Goal: Information Seeking & Learning: Learn about a topic

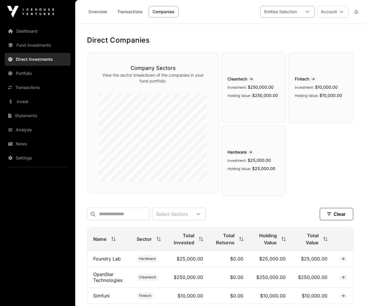
click at [288, 14] on div "Entities Selection" at bounding box center [281, 11] width 40 height 11
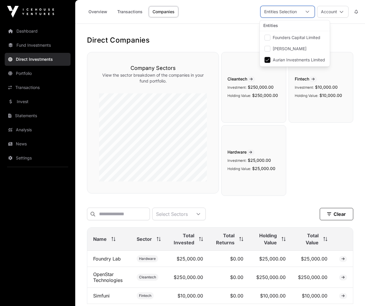
scroll to position [6, 4]
click at [289, 37] on span "Founders Capital Limited" at bounding box center [297, 38] width 48 height 4
click at [279, 58] on span "Aurian Investments Limited" at bounding box center [299, 60] width 52 height 4
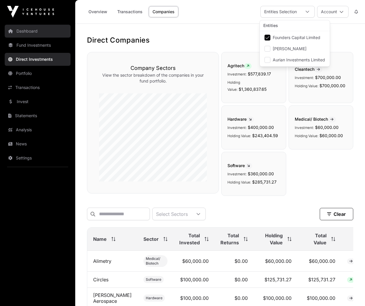
click at [30, 32] on link "Dashboard" at bounding box center [38, 31] width 66 height 13
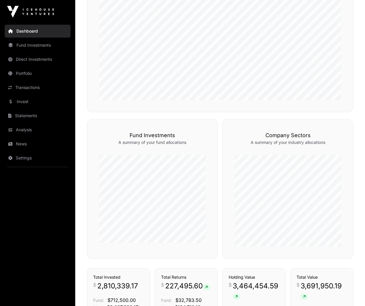
scroll to position [277, 0]
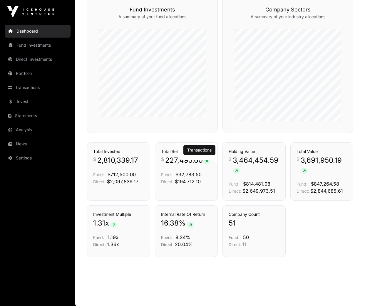
click at [173, 159] on span "227,495.60" at bounding box center [187, 160] width 45 height 9
click at [198, 150] on link "Transactions" at bounding box center [199, 150] width 24 height 6
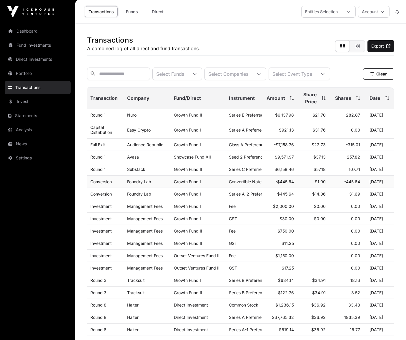
scroll to position [0, 4]
click at [96, 130] on link "Capital Distribution" at bounding box center [101, 130] width 22 height 10
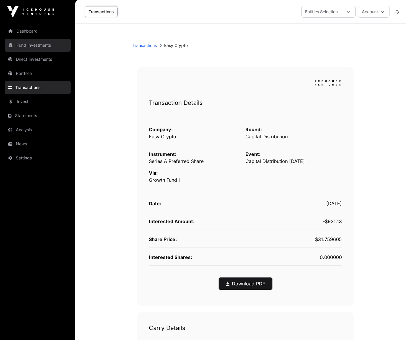
click at [36, 48] on link "Fund Investments" at bounding box center [38, 45] width 66 height 13
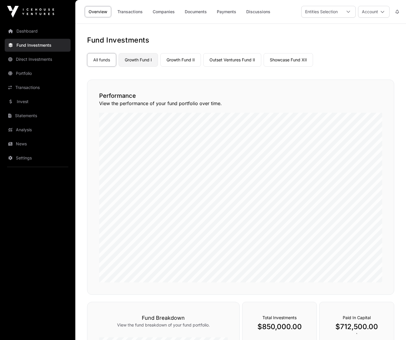
click at [142, 60] on link "Growth Fund I" at bounding box center [137, 60] width 39 height 14
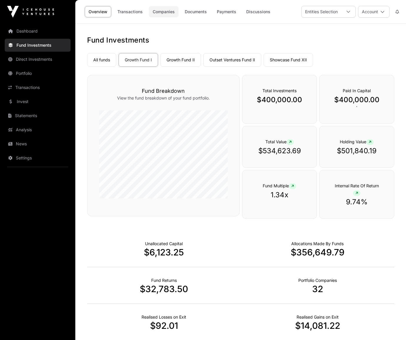
click at [170, 11] on link "Companies" at bounding box center [164, 11] width 30 height 11
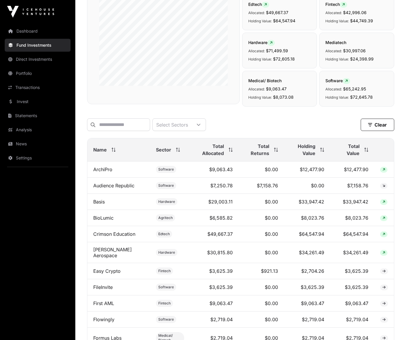
scroll to position [127, 0]
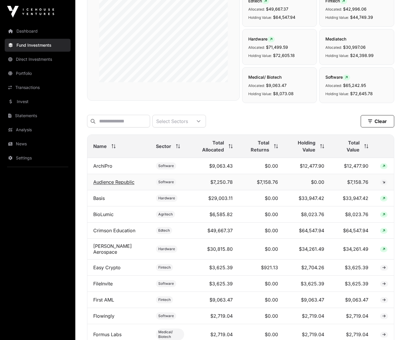
click at [123, 181] on link "Audience Republic" at bounding box center [113, 182] width 41 height 6
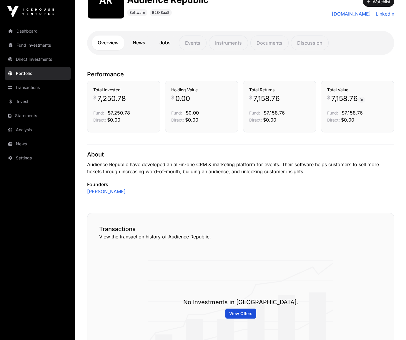
scroll to position [82, 0]
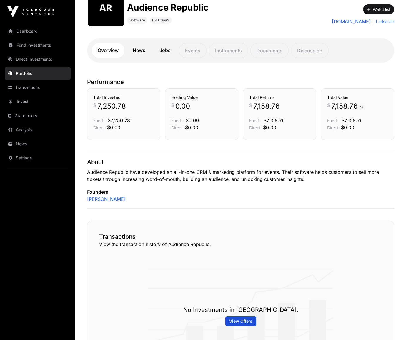
click at [108, 243] on p "View the transaction history of Audience Republic." at bounding box center [240, 244] width 283 height 7
drag, startPoint x: 111, startPoint y: 237, endPoint x: 116, endPoint y: 237, distance: 5.9
click at [111, 237] on h2 "Transactions" at bounding box center [240, 237] width 283 height 8
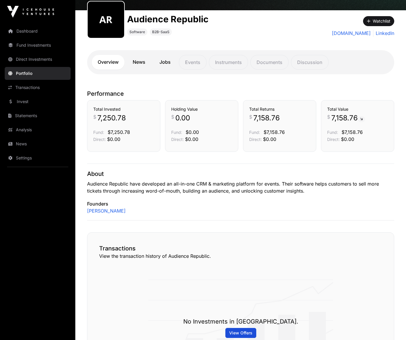
scroll to position [29, 0]
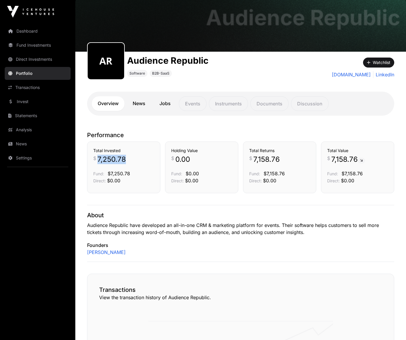
drag, startPoint x: 98, startPoint y: 159, endPoint x: 125, endPoint y: 158, distance: 27.6
click at [125, 158] on p "$ 7,250.78" at bounding box center [123, 159] width 61 height 9
copy span "7,250.78"
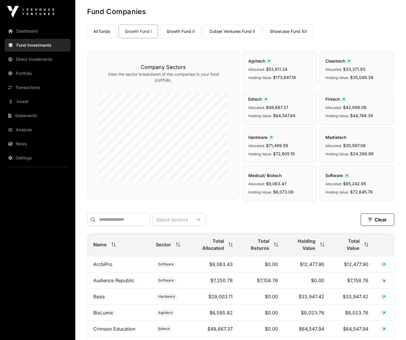
scroll to position [127, 0]
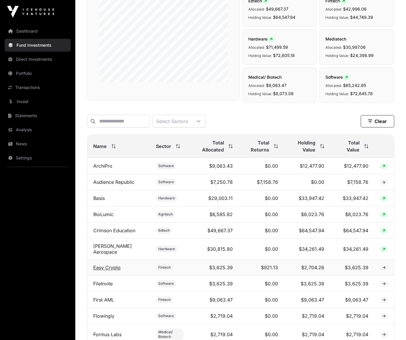
click at [114, 265] on link "Easy Crypto" at bounding box center [106, 268] width 27 height 6
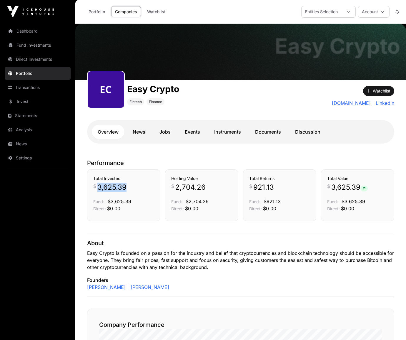
drag, startPoint x: 99, startPoint y: 188, endPoint x: 126, endPoint y: 187, distance: 27.4
click at [126, 187] on span "3,625.39" at bounding box center [111, 187] width 29 height 9
copy span "3,625.39"
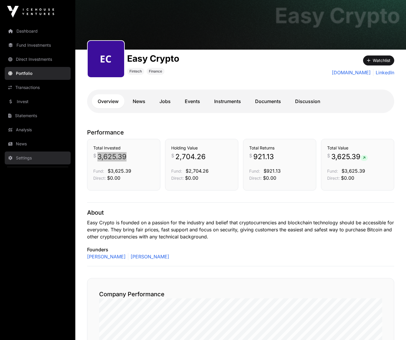
scroll to position [13, 0]
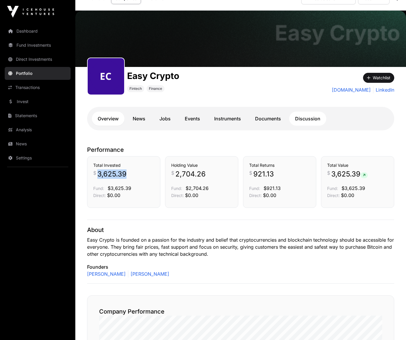
click at [307, 118] on link "Discussion" at bounding box center [307, 119] width 37 height 14
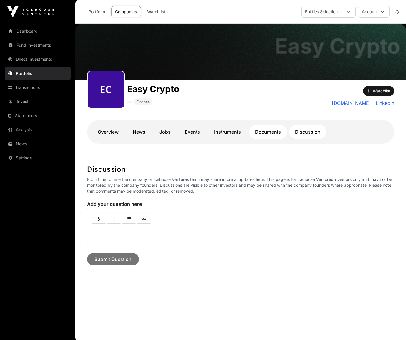
click at [272, 132] on link "Documents" at bounding box center [268, 132] width 38 height 14
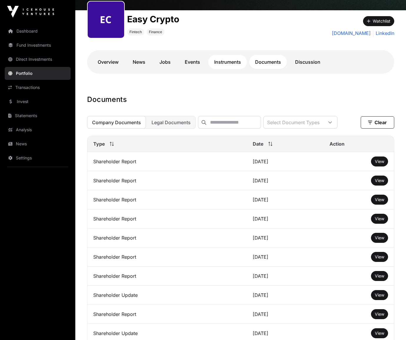
scroll to position [74, 0]
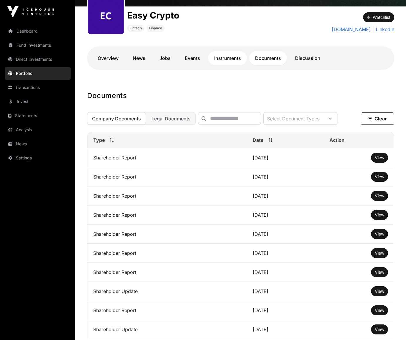
click at [225, 58] on link "Instruments" at bounding box center [227, 58] width 39 height 14
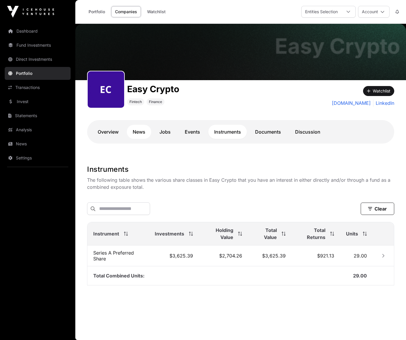
click at [140, 132] on link "News" at bounding box center [139, 132] width 24 height 14
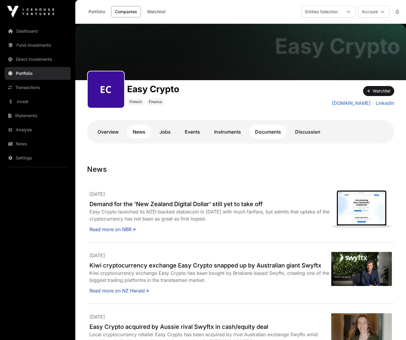
click at [271, 133] on link "Documents" at bounding box center [268, 132] width 38 height 14
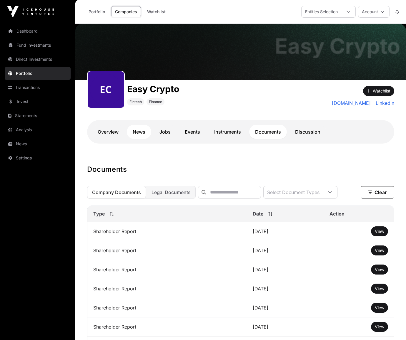
click at [138, 134] on link "News" at bounding box center [139, 132] width 24 height 14
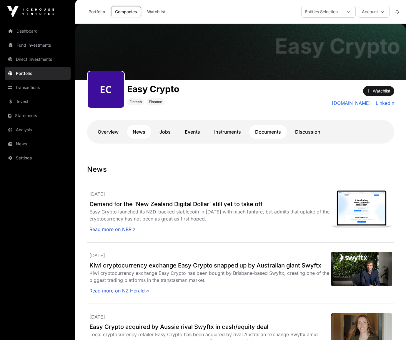
click at [268, 133] on link "Documents" at bounding box center [268, 132] width 38 height 14
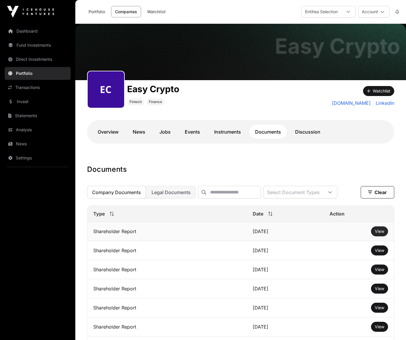
click at [365, 230] on span "View" at bounding box center [378, 231] width 9 height 5
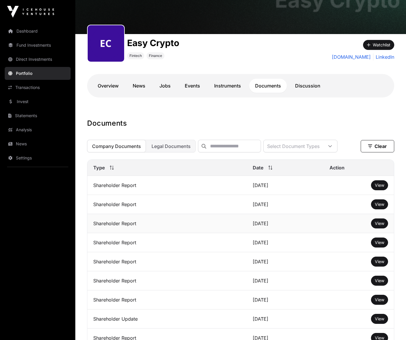
scroll to position [48, 0]
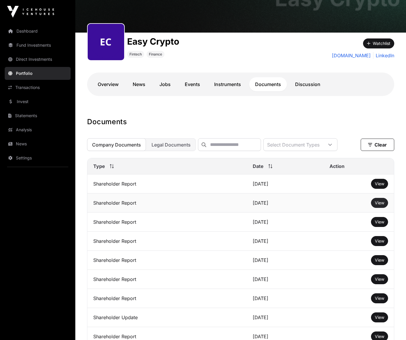
click at [365, 203] on span "View" at bounding box center [378, 202] width 9 height 5
click at [105, 85] on link "Overview" at bounding box center [108, 84] width 33 height 14
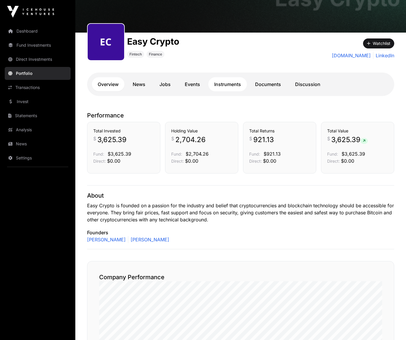
click at [227, 84] on link "Instruments" at bounding box center [227, 84] width 39 height 14
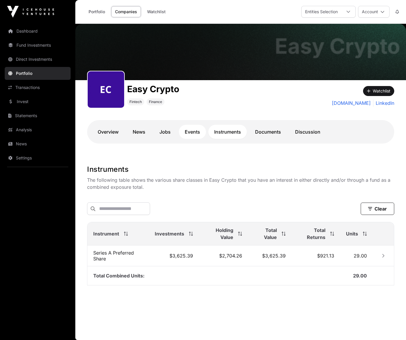
click at [190, 131] on link "Events" at bounding box center [192, 132] width 27 height 14
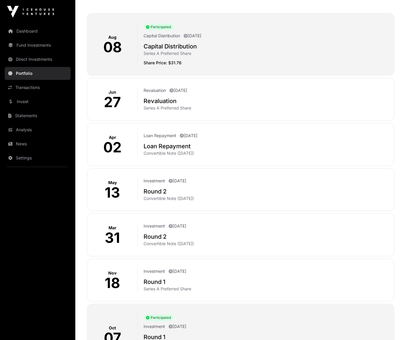
scroll to position [175, 0]
click at [158, 100] on h2 "Revaluation" at bounding box center [265, 101] width 245 height 8
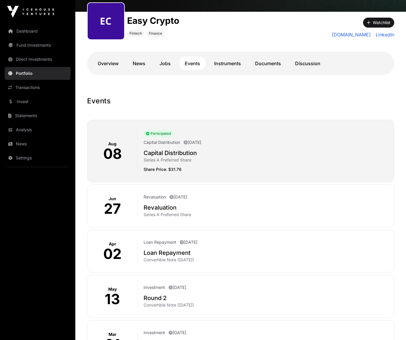
scroll to position [69, 0]
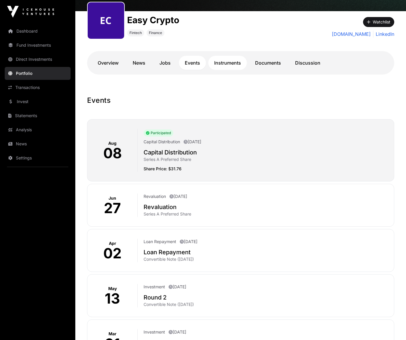
click at [222, 65] on link "Instruments" at bounding box center [227, 63] width 39 height 14
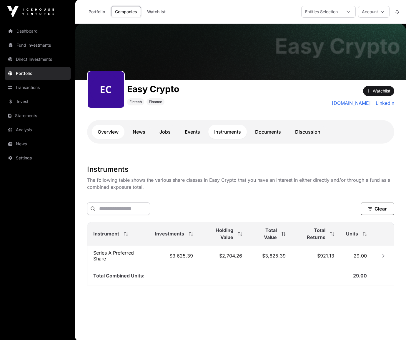
click at [111, 132] on link "Overview" at bounding box center [108, 132] width 33 height 14
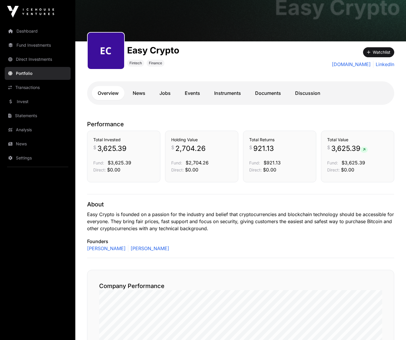
scroll to position [55, 0]
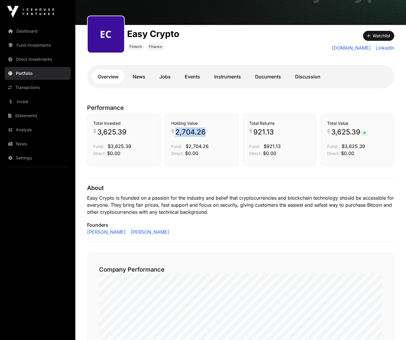
drag, startPoint x: 176, startPoint y: 132, endPoint x: 203, endPoint y: 131, distance: 27.3
click at [203, 131] on span "2,704.26" at bounding box center [190, 132] width 30 height 9
copy span "2,704.26"
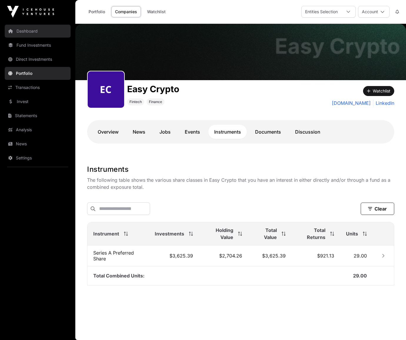
scroll to position [69, 0]
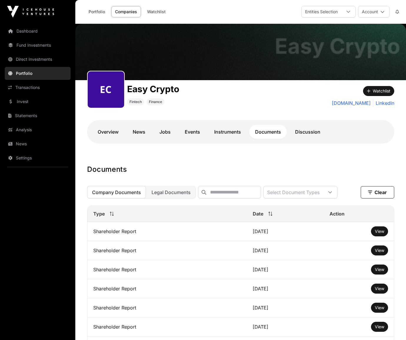
scroll to position [48, 0]
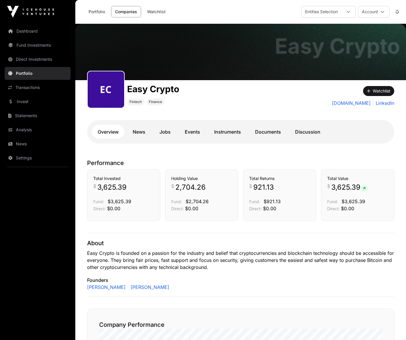
scroll to position [13, 0]
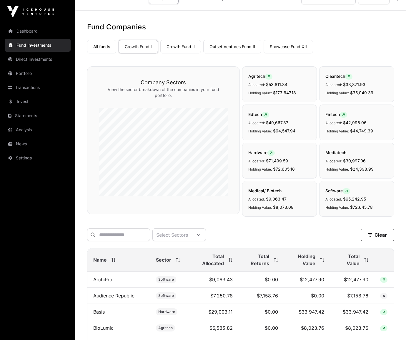
scroll to position [127, 0]
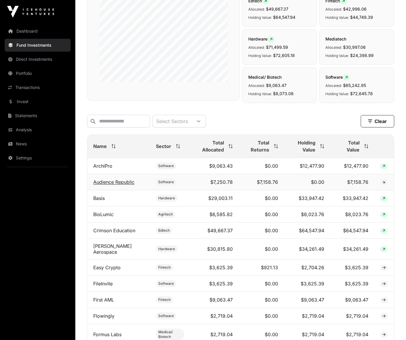
click at [126, 181] on link "Audience Republic" at bounding box center [113, 182] width 41 height 6
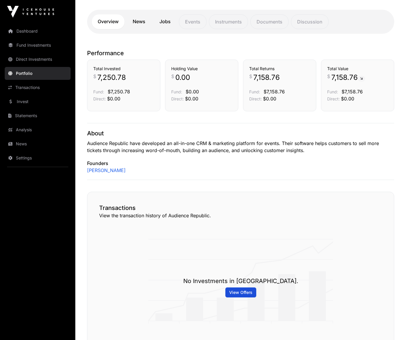
scroll to position [118, 0]
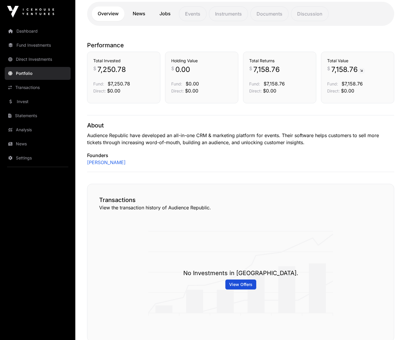
click at [173, 203] on h2 "Transactions" at bounding box center [240, 200] width 283 height 8
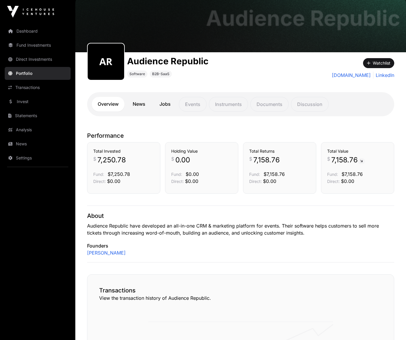
scroll to position [0, 0]
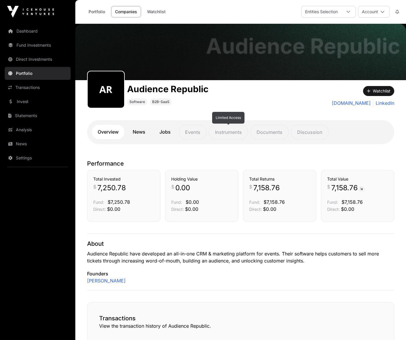
click at [232, 133] on p "Instruments" at bounding box center [228, 132] width 39 height 15
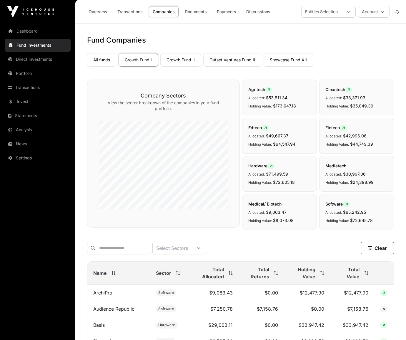
scroll to position [127, 0]
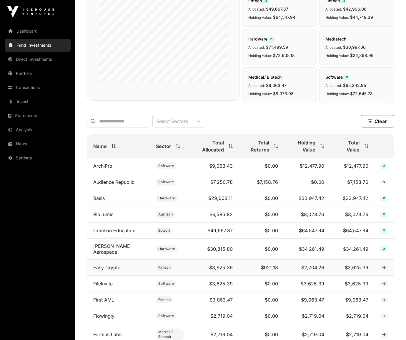
click at [103, 265] on link "Easy Crypto" at bounding box center [106, 268] width 27 height 6
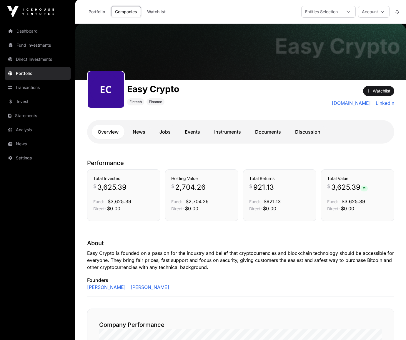
drag, startPoint x: 25, startPoint y: 31, endPoint x: 180, endPoint y: 39, distance: 155.1
click at [25, 31] on link "Dashboard" at bounding box center [38, 31] width 66 height 13
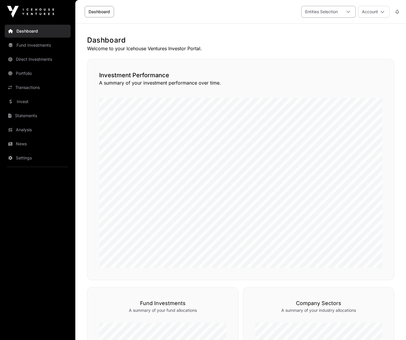
click at [329, 13] on div "Entities Selection" at bounding box center [321, 11] width 40 height 11
click at [23, 45] on link "Fund Investments" at bounding box center [38, 45] width 66 height 13
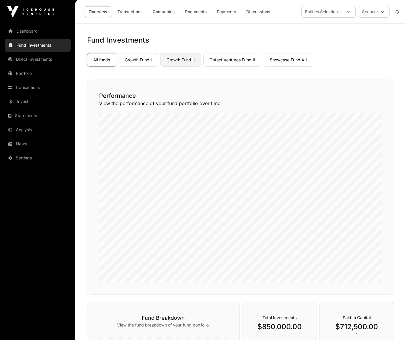
click at [190, 59] on link "Growth Fund II" at bounding box center [180, 60] width 41 height 14
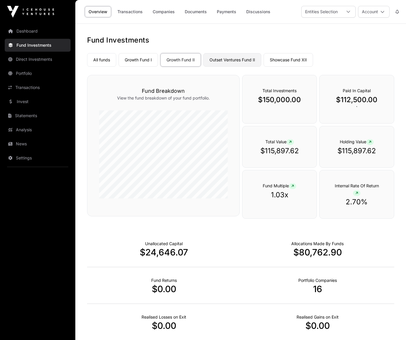
click at [237, 58] on link "Outset Ventures Fund II" at bounding box center [232, 60] width 58 height 14
click at [281, 61] on link "Showcase Fund XII" at bounding box center [287, 60] width 49 height 14
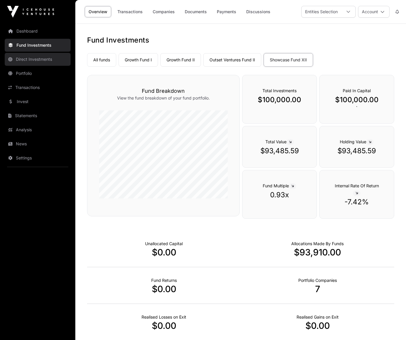
click at [34, 62] on link "Direct Investments" at bounding box center [38, 59] width 66 height 13
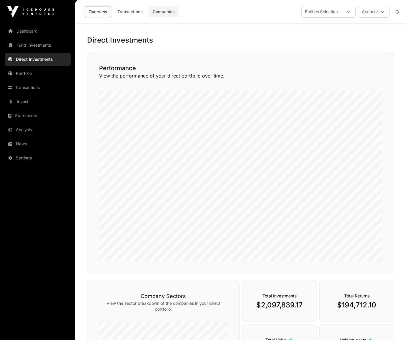
click at [164, 11] on link "Companies" at bounding box center [164, 11] width 30 height 11
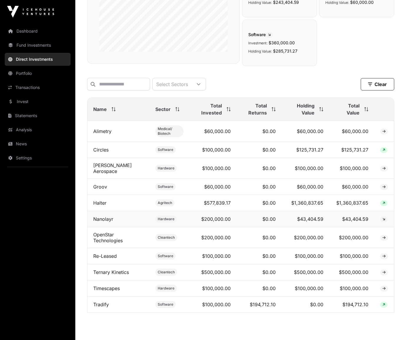
scroll to position [145, 0]
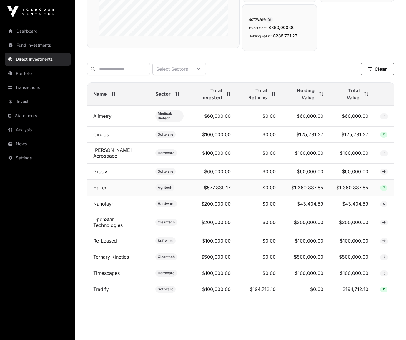
click at [99, 185] on link "Halter" at bounding box center [99, 188] width 13 height 6
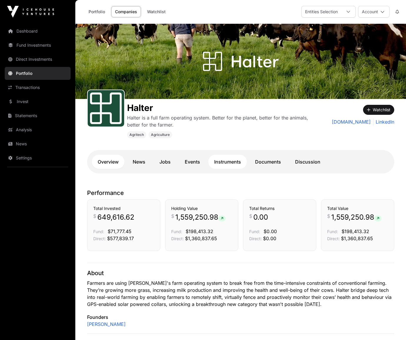
click at [229, 162] on link "Instruments" at bounding box center [227, 162] width 39 height 14
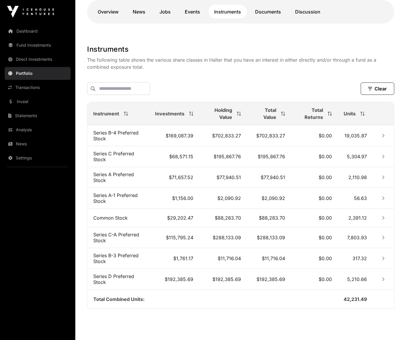
scroll to position [165, 0]
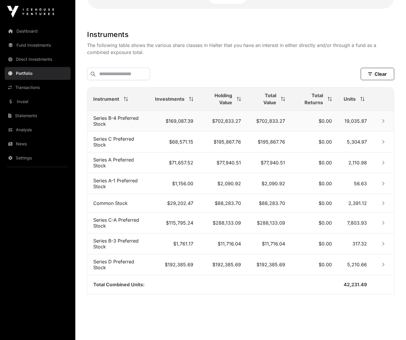
click at [101, 118] on td "Series B-4 Preferred Stock" at bounding box center [118, 121] width 62 height 21
click at [365, 120] on icon "Row Collapsed" at bounding box center [383, 121] width 4 height 4
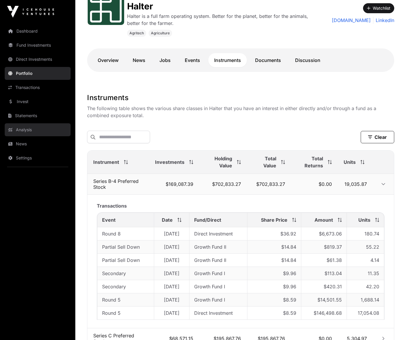
scroll to position [0, 0]
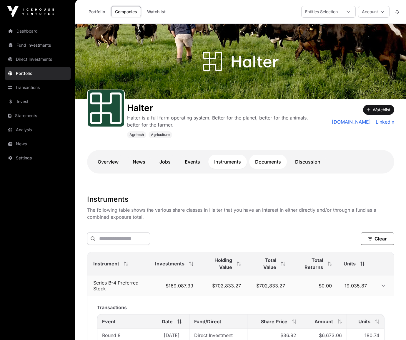
click at [270, 161] on link "Documents" at bounding box center [268, 162] width 38 height 14
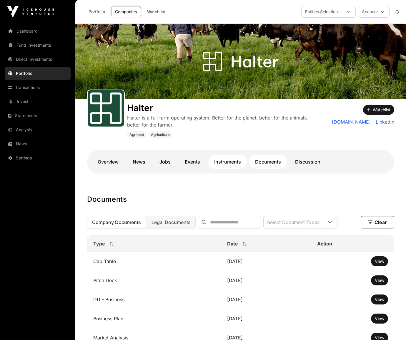
click at [222, 158] on link "Instruments" at bounding box center [227, 162] width 39 height 14
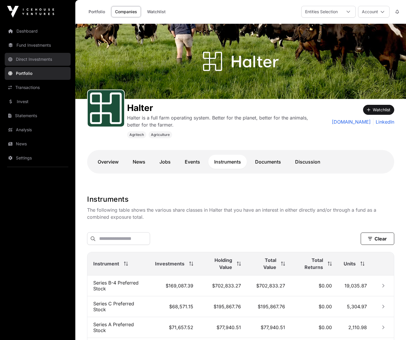
click at [37, 60] on link "Direct Investments" at bounding box center [38, 59] width 66 height 13
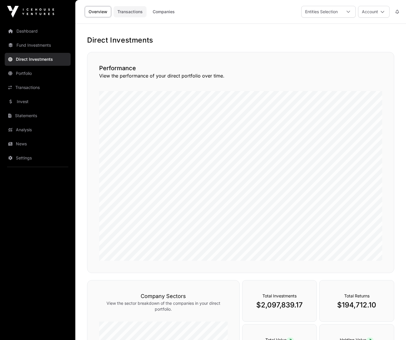
click at [129, 11] on link "Transactions" at bounding box center [129, 11] width 33 height 11
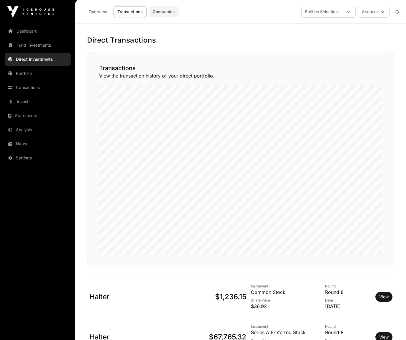
click at [162, 10] on link "Companies" at bounding box center [164, 11] width 30 height 11
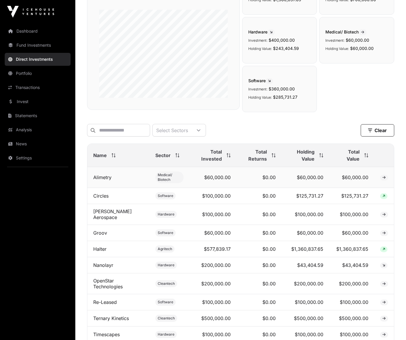
scroll to position [90, 0]
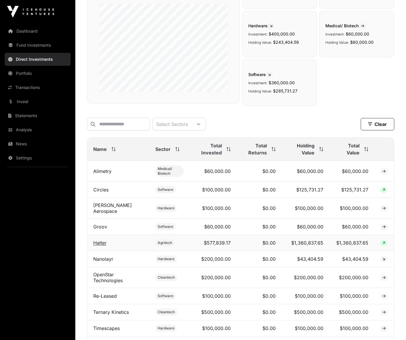
click at [98, 240] on link "Halter" at bounding box center [99, 243] width 13 height 6
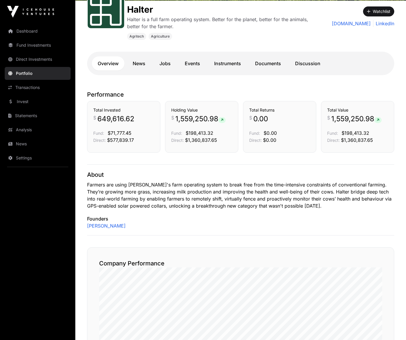
scroll to position [97, 0]
